Goal: Task Accomplishment & Management: Use online tool/utility

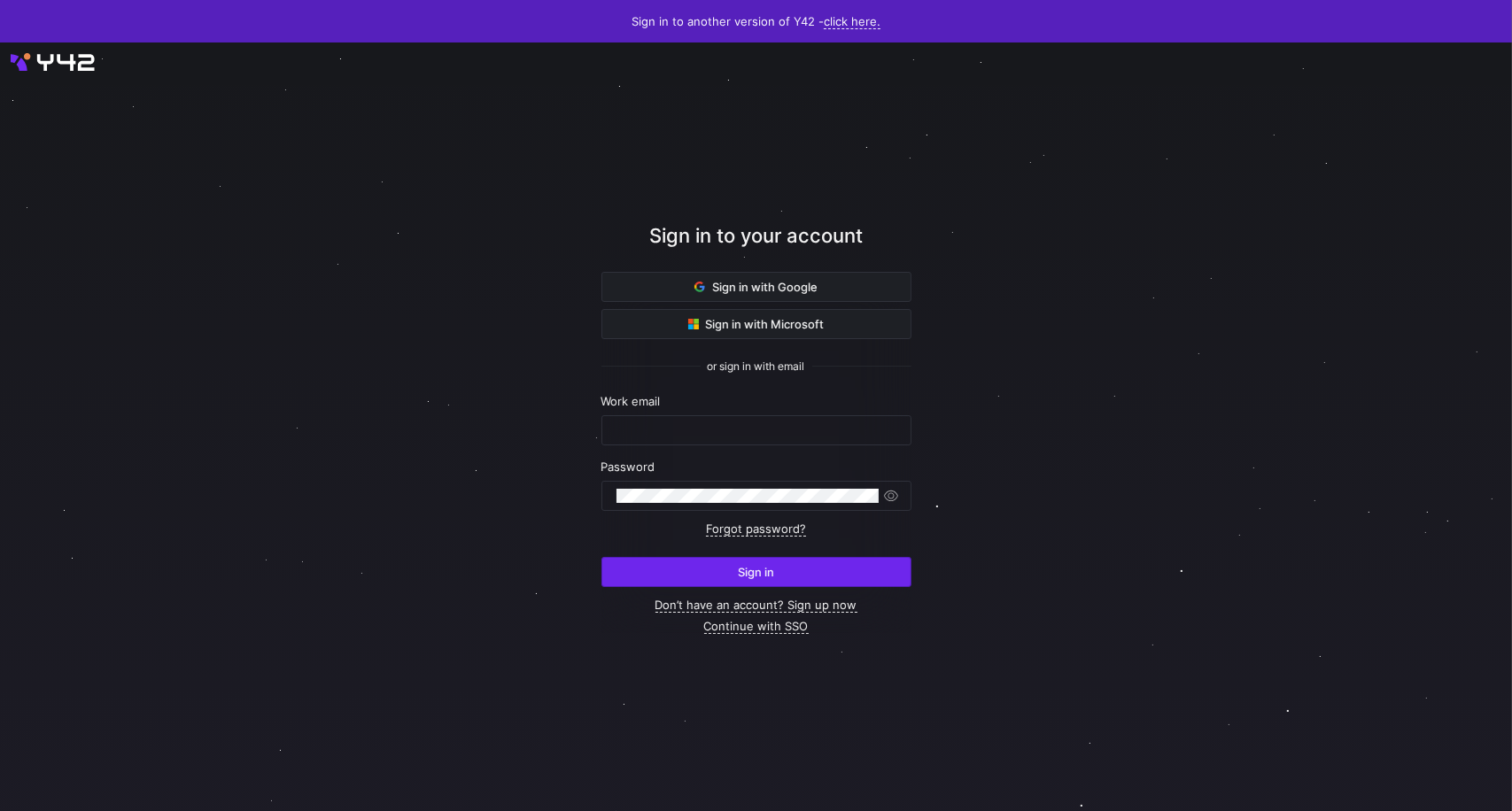
type input "[PERSON_NAME][EMAIL_ADDRESS][PERSON_NAME][DOMAIN_NAME]"
click at [801, 570] on span "submit" at bounding box center [756, 572] width 308 height 29
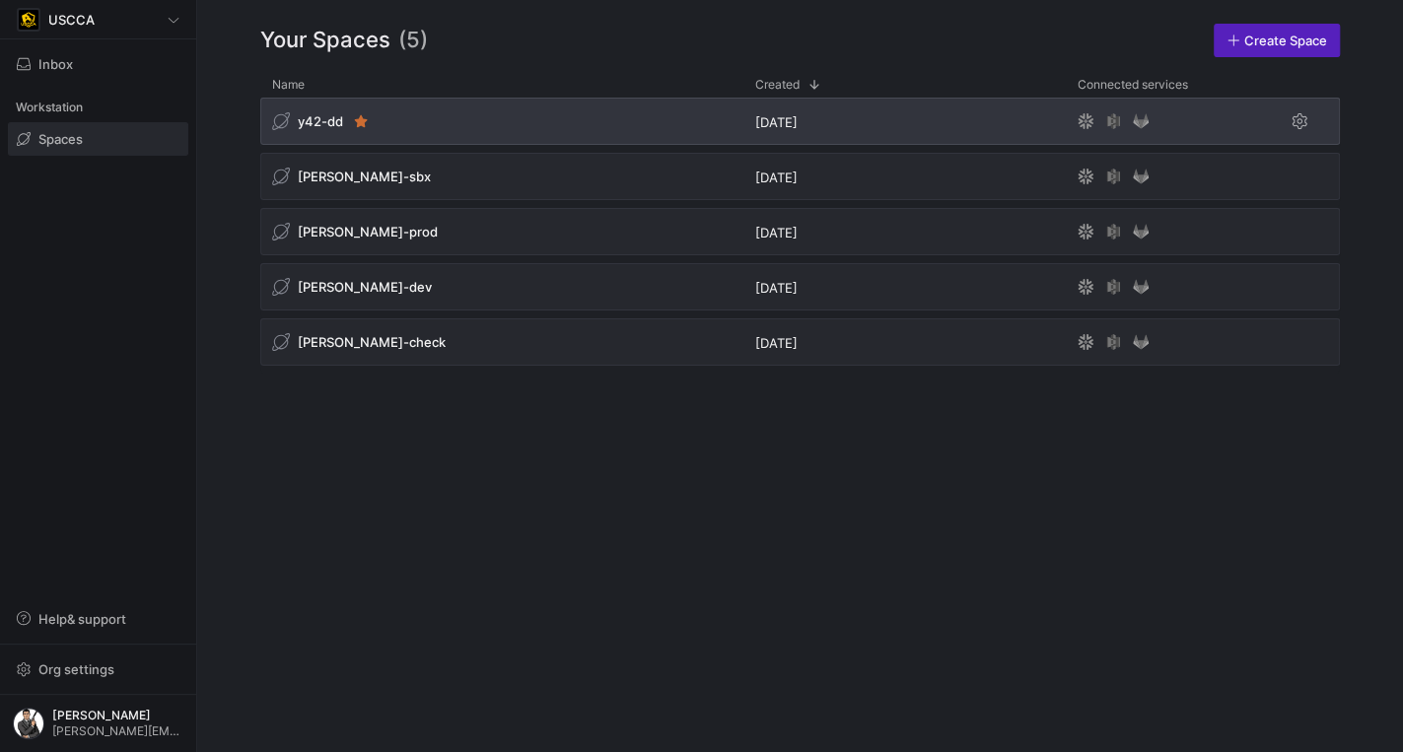
click at [455, 113] on div "y42-dd" at bounding box center [501, 121] width 483 height 47
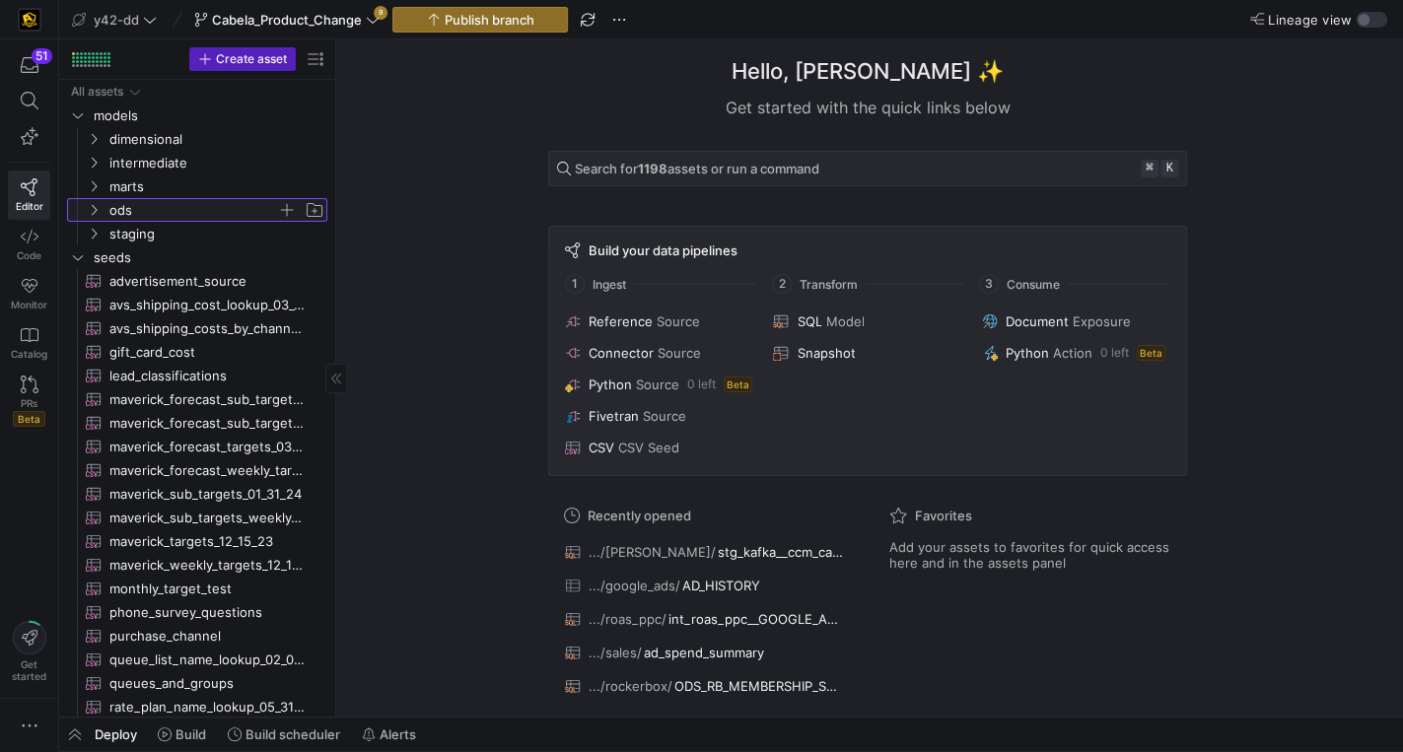
click at [150, 209] on span "ods" at bounding box center [193, 210] width 168 height 23
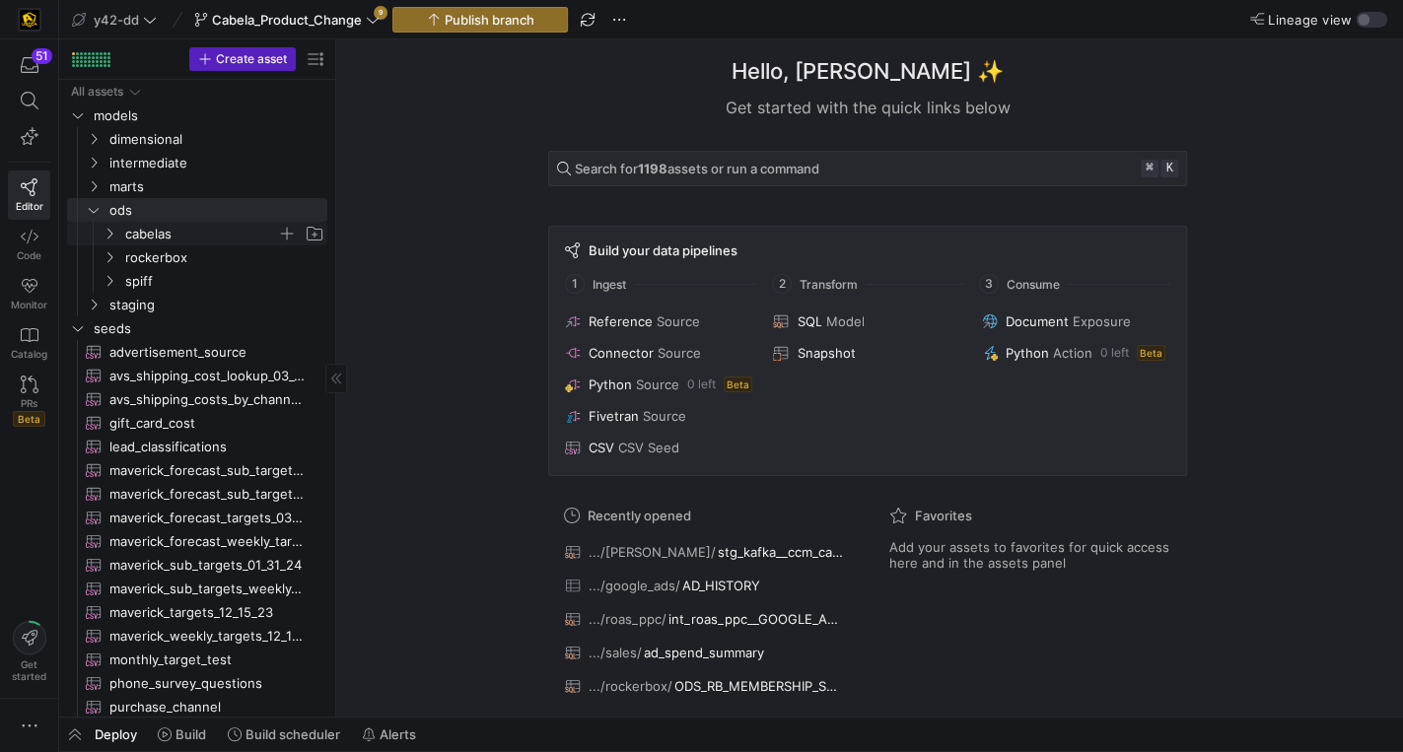
click at [193, 236] on span "cabelas" at bounding box center [201, 234] width 152 height 23
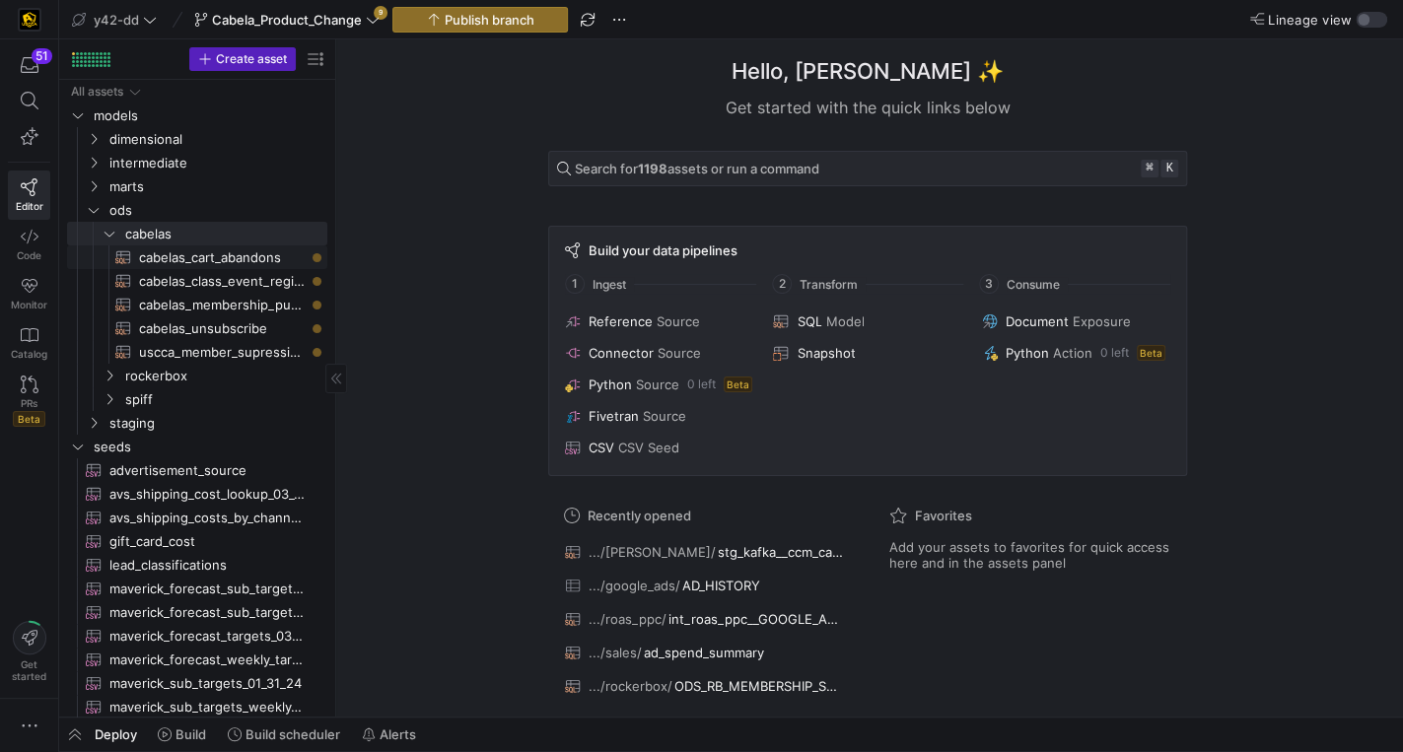
click at [205, 255] on span "cabelas_cart_abandons​​​​​​​​​​" at bounding box center [222, 257] width 166 height 23
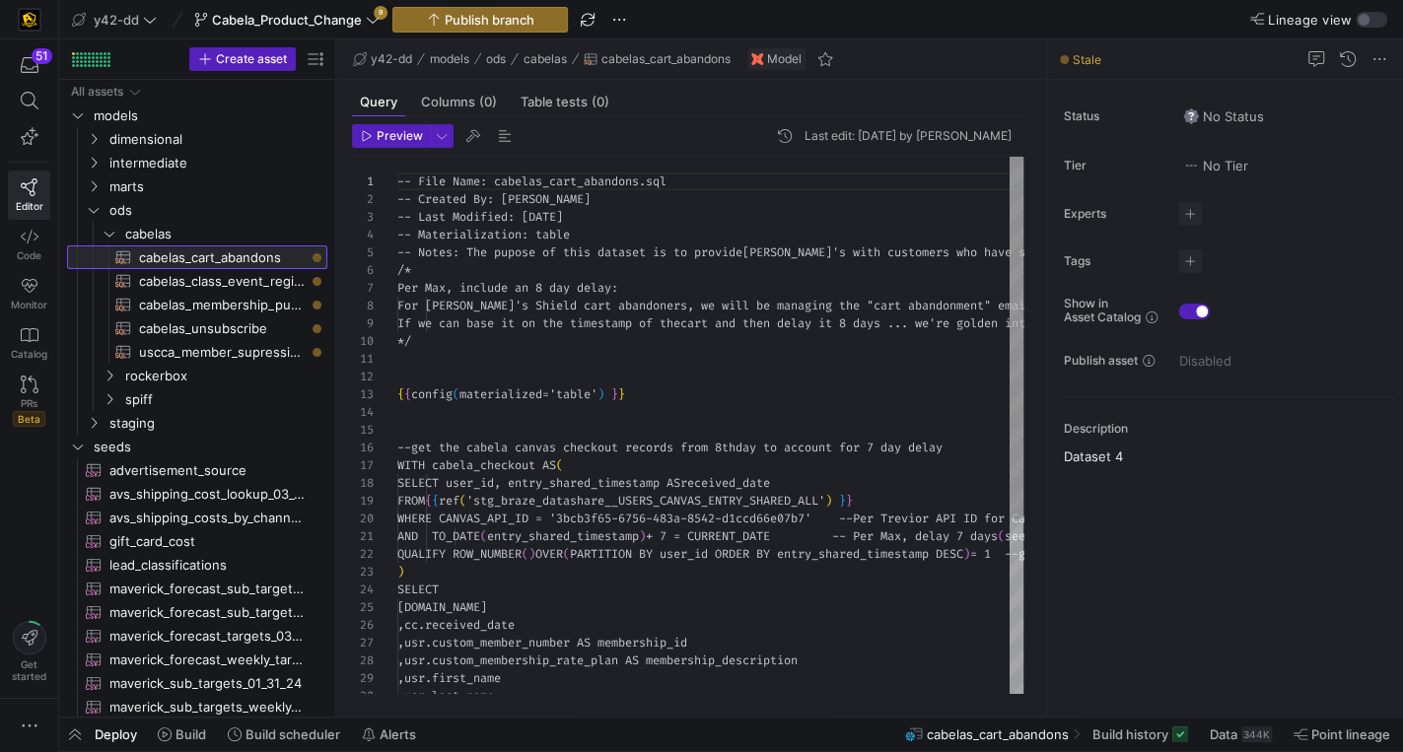
scroll to position [124, 0]
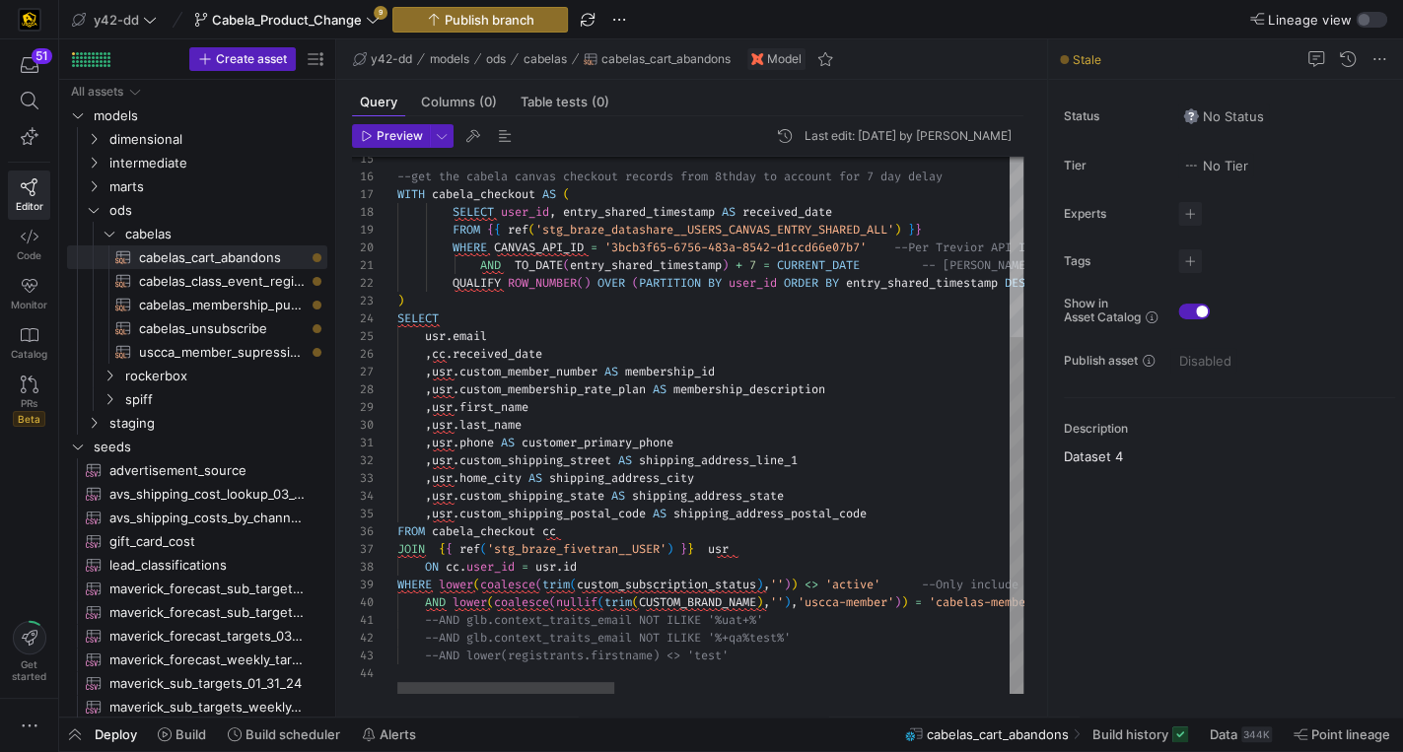
type textarea ",usr.phone AS customer_primary_phone ,usr.custom_shipping_street AS shipping_ad…"
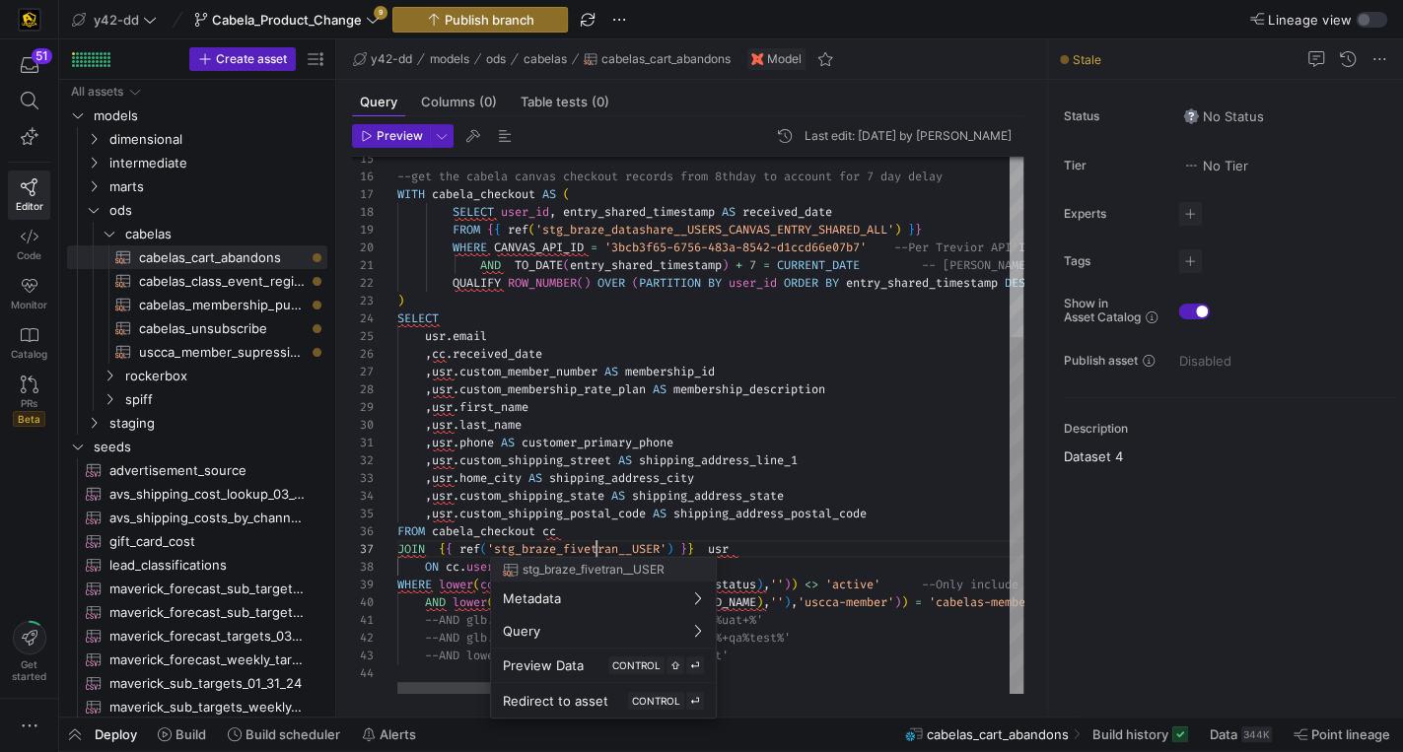
click at [594, 546] on div "--get the cabela canvas checkout records from 8th day to account for 7 day dela…" at bounding box center [1280, 290] width 1766 height 808
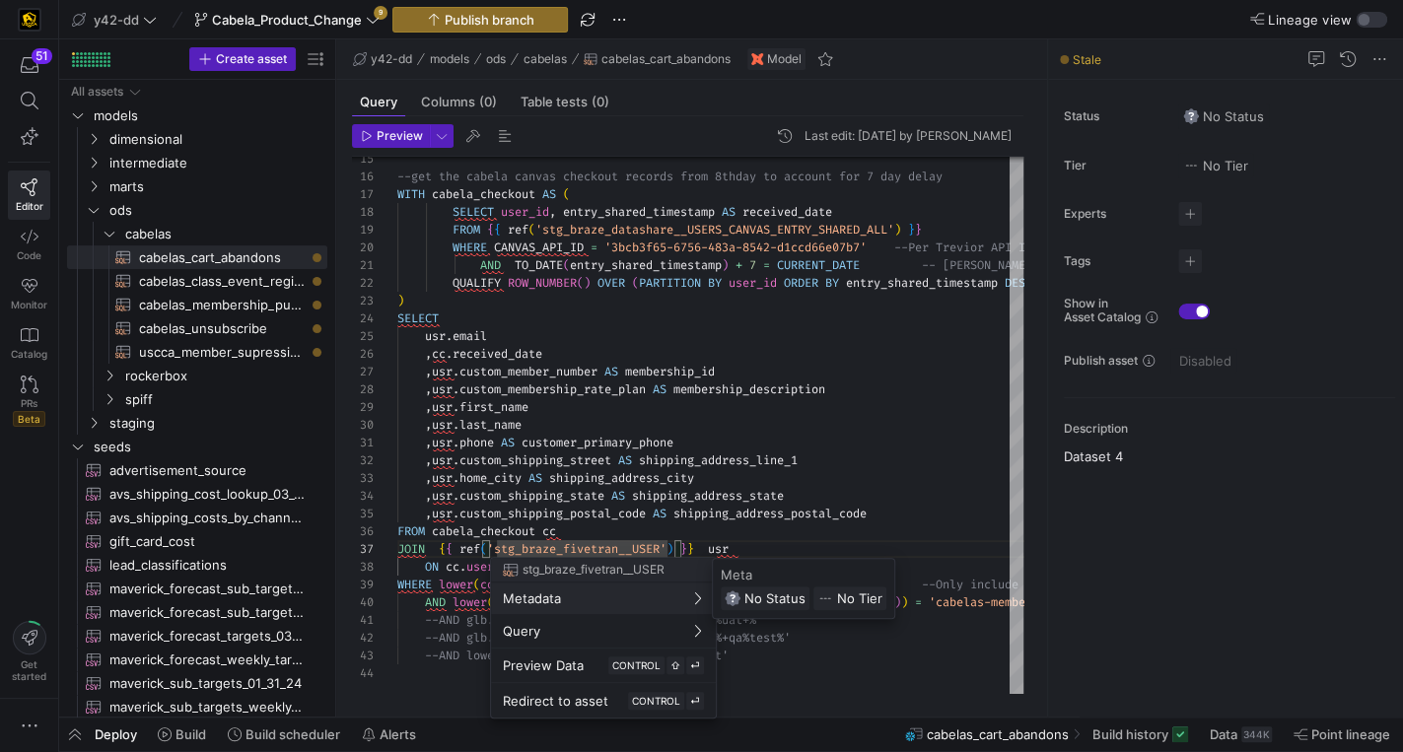
click at [527, 388] on div at bounding box center [701, 376] width 1403 height 752
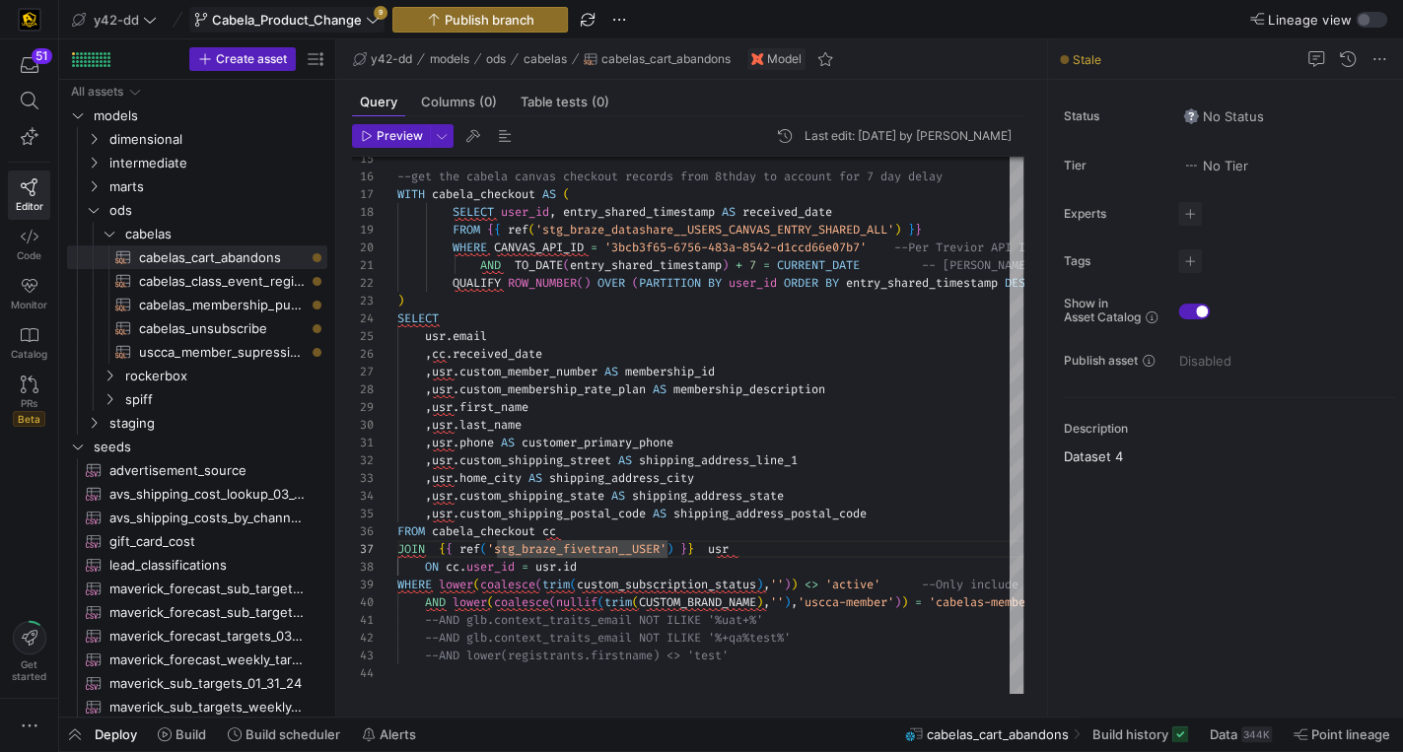
click at [274, 23] on span "Cabela_Product_Change" at bounding box center [287, 20] width 150 height 16
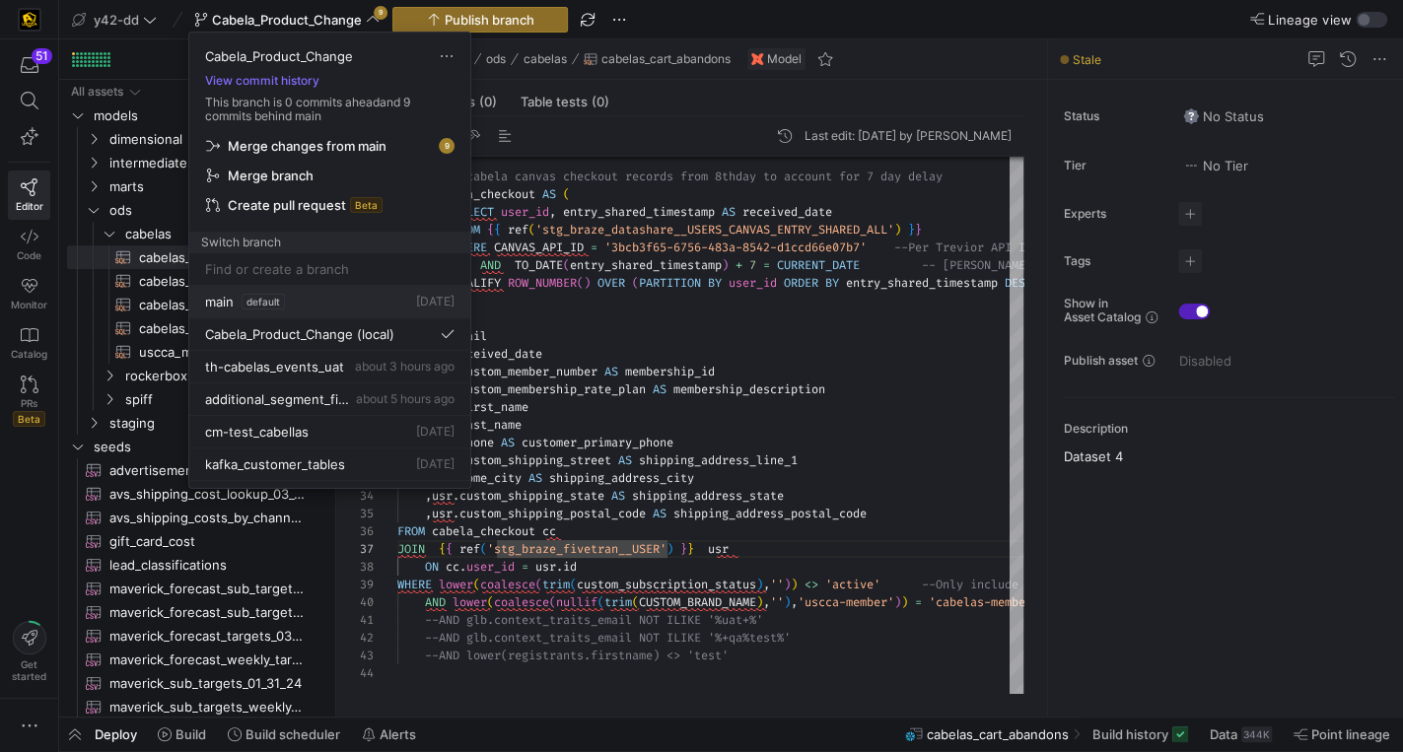
click at [296, 299] on div "main default 1 day ago" at bounding box center [329, 302] width 249 height 16
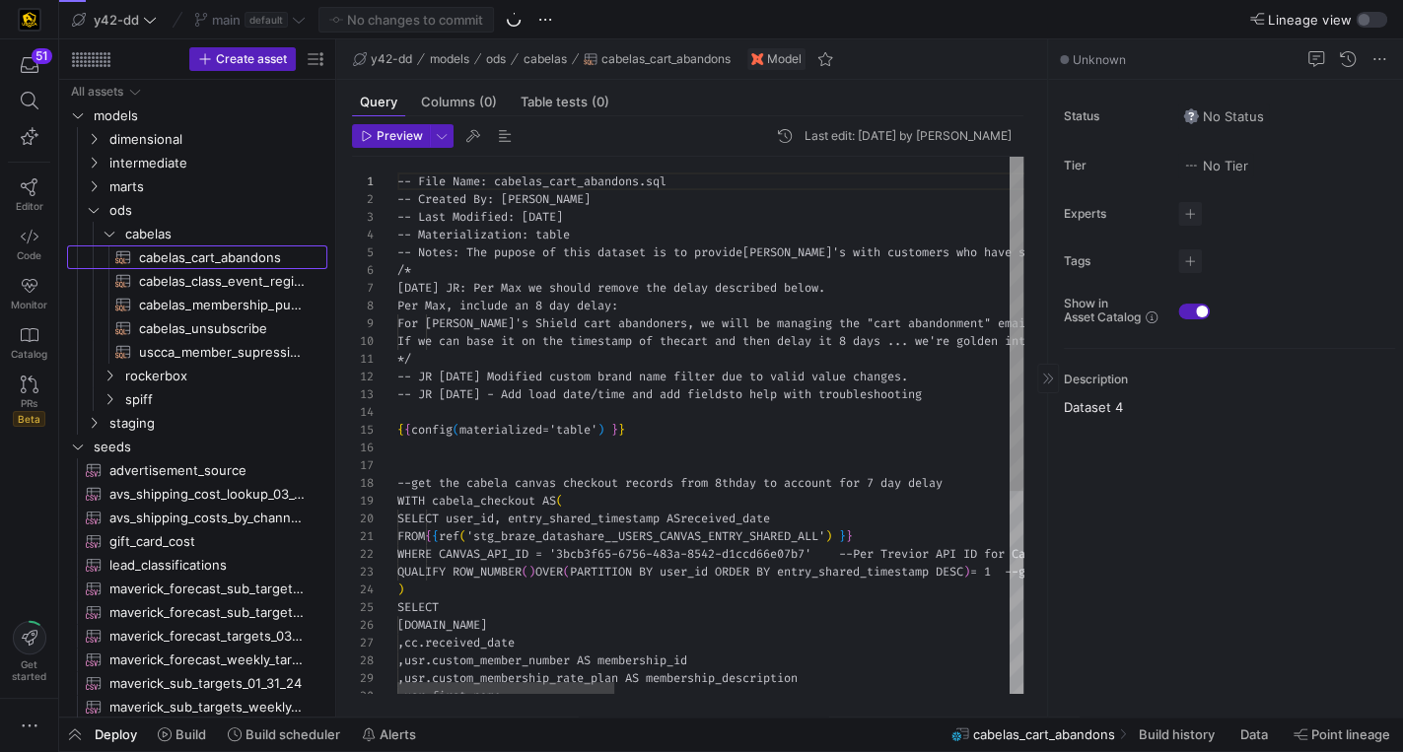
scroll to position [142, 0]
